Goal: Information Seeking & Learning: Learn about a topic

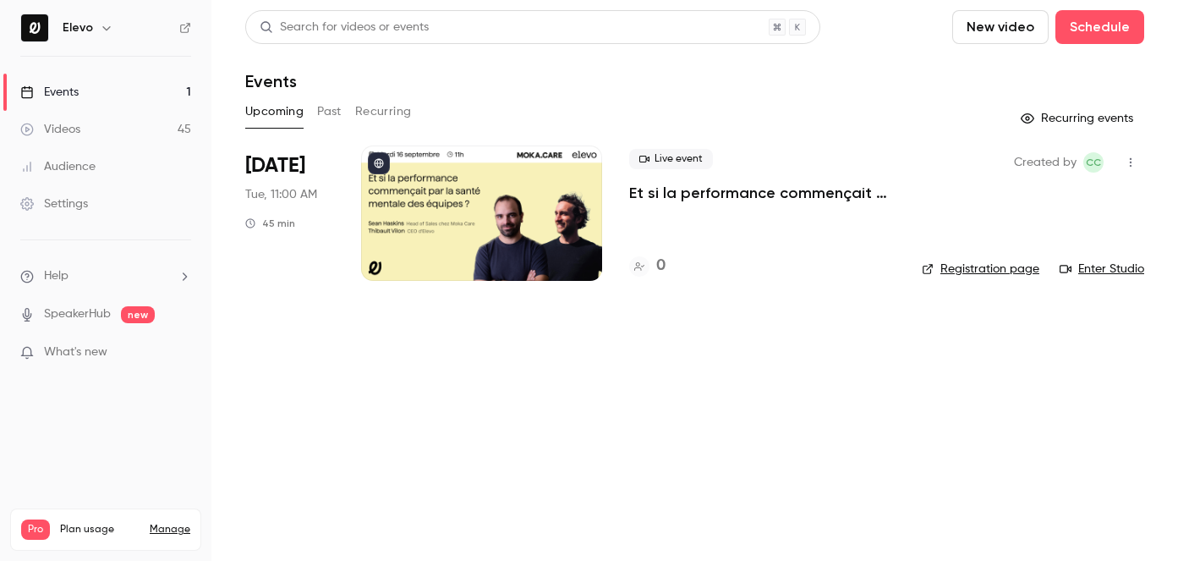
click at [337, 110] on button "Past" at bounding box center [329, 111] width 25 height 27
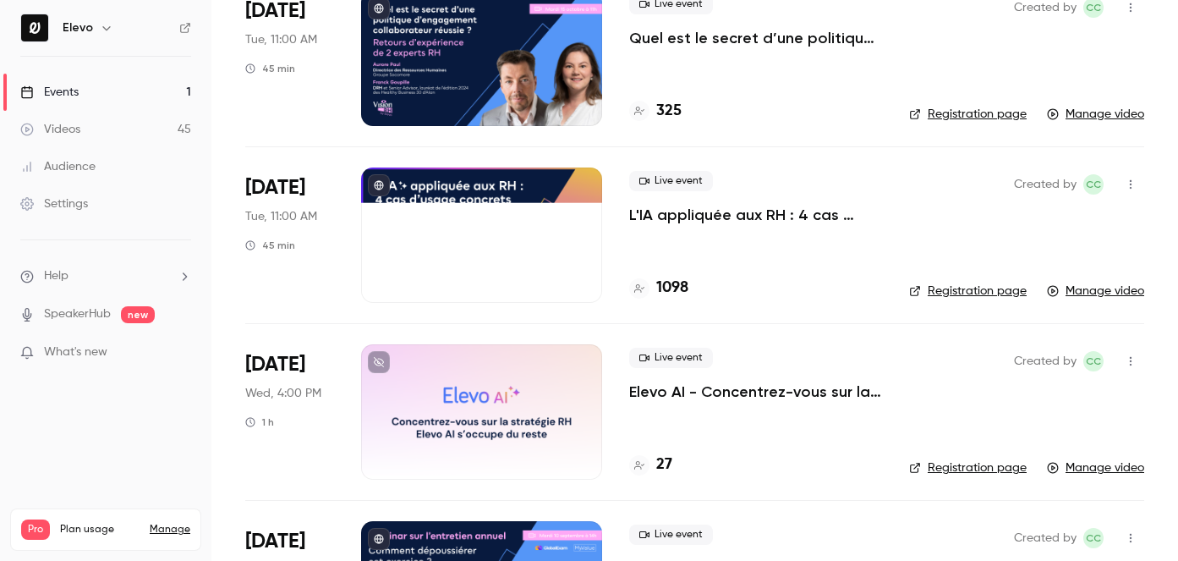
scroll to position [1602, 0]
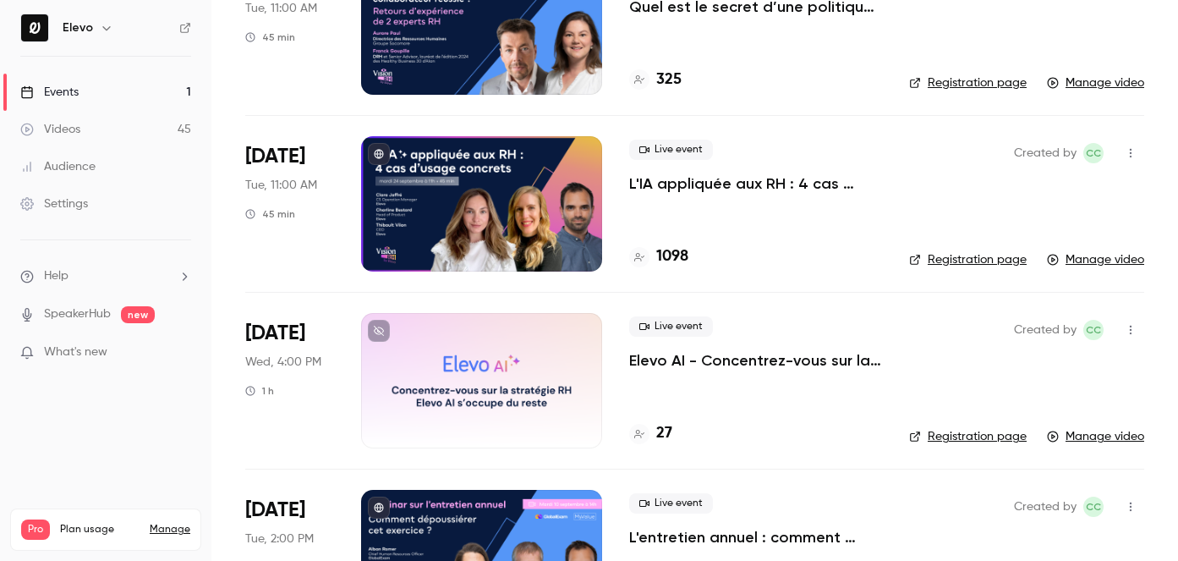
click at [682, 182] on p "L'IA appliquée aux RH : 4 cas d'usage concrets" at bounding box center [755, 183] width 253 height 20
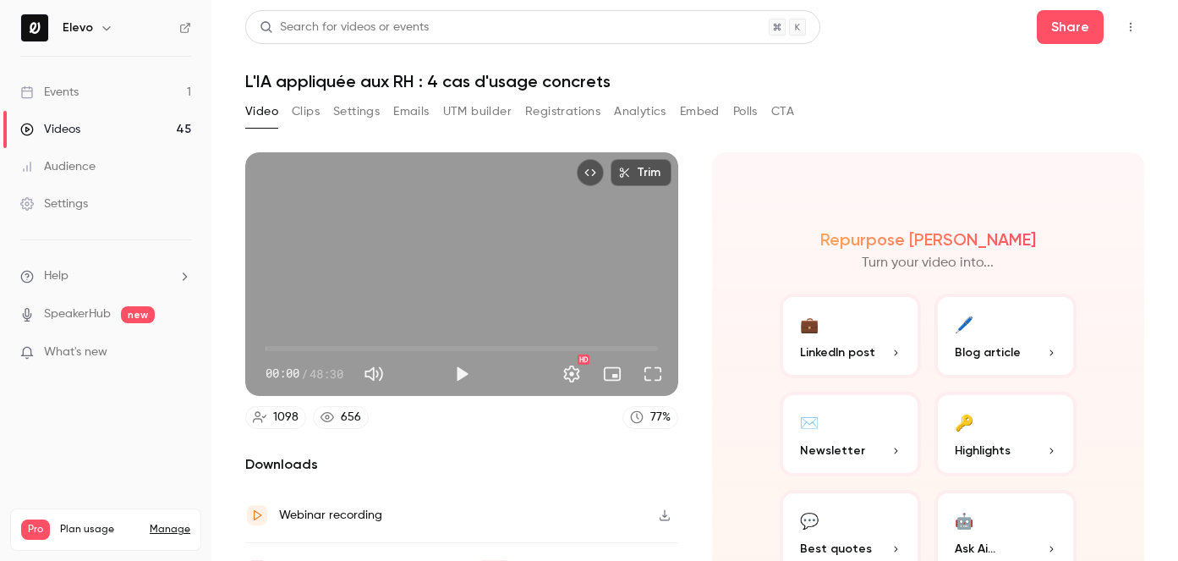
click at [753, 111] on button "Polls" at bounding box center [745, 111] width 25 height 27
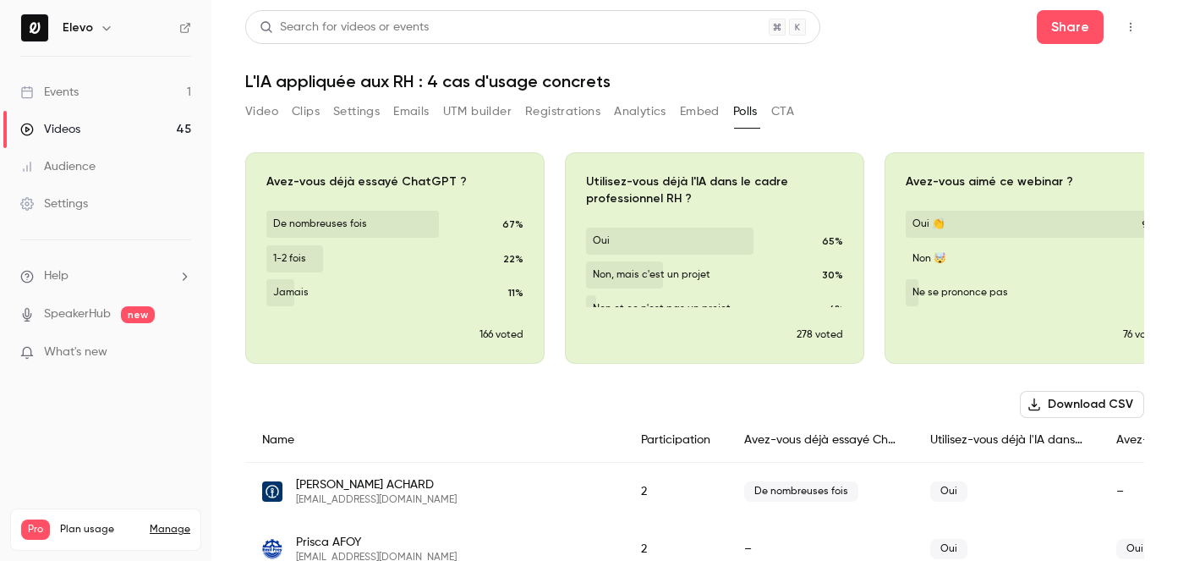
click at [1037, 246] on icon "button" at bounding box center [1034, 246] width 14 height 12
